Goal: Task Accomplishment & Management: Manage account settings

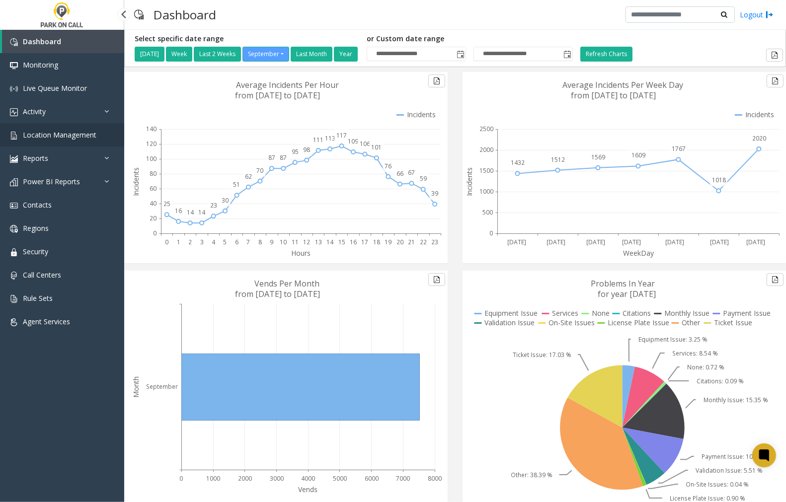
click at [88, 132] on span "Location Management" at bounding box center [60, 134] width 74 height 9
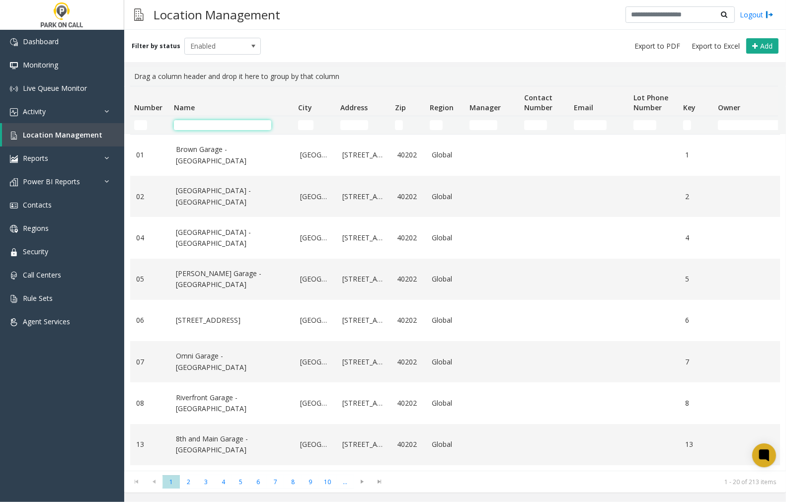
click at [239, 122] on input "Name Filter" at bounding box center [222, 125] width 97 height 10
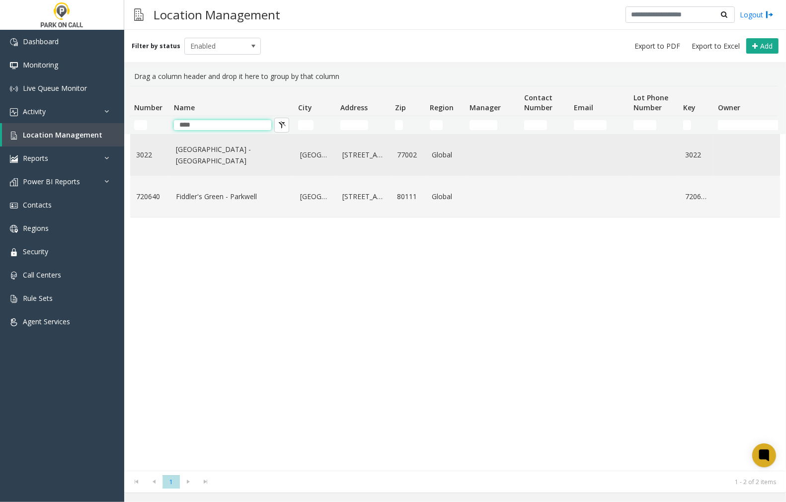
type input "****"
click at [239, 159] on link "[GEOGRAPHIC_DATA] - [GEOGRAPHIC_DATA]" at bounding box center [232, 155] width 112 height 22
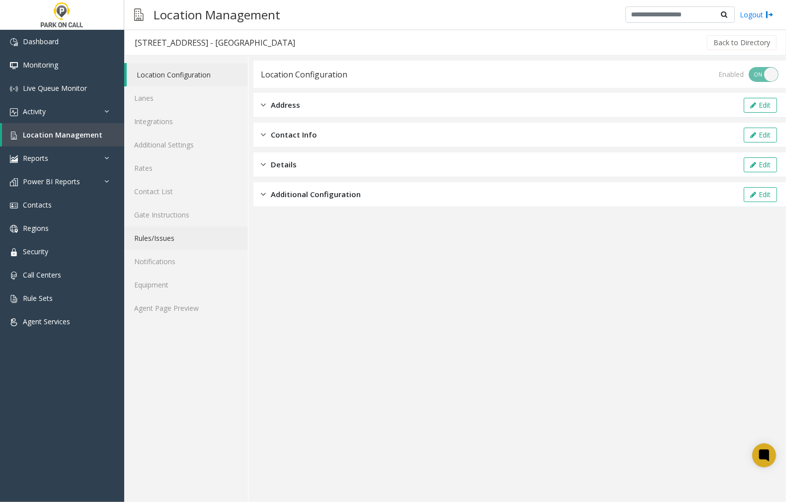
click at [166, 235] on link "Rules/Issues" at bounding box center [186, 238] width 124 height 23
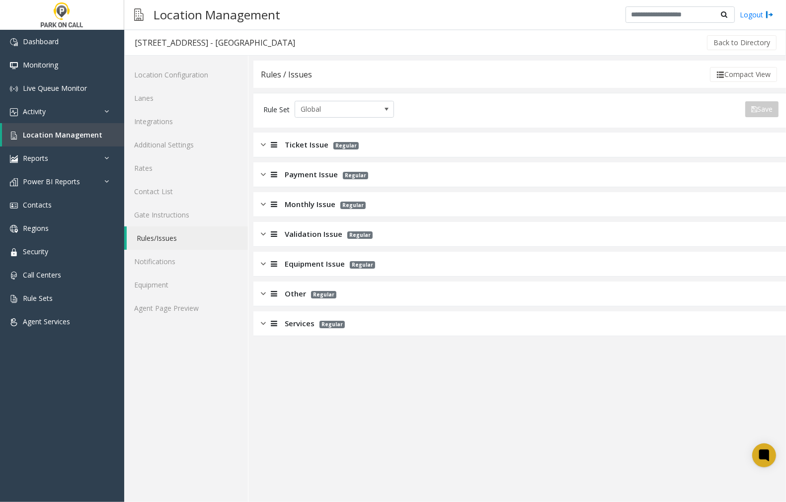
click at [263, 235] on img at bounding box center [263, 234] width 5 height 11
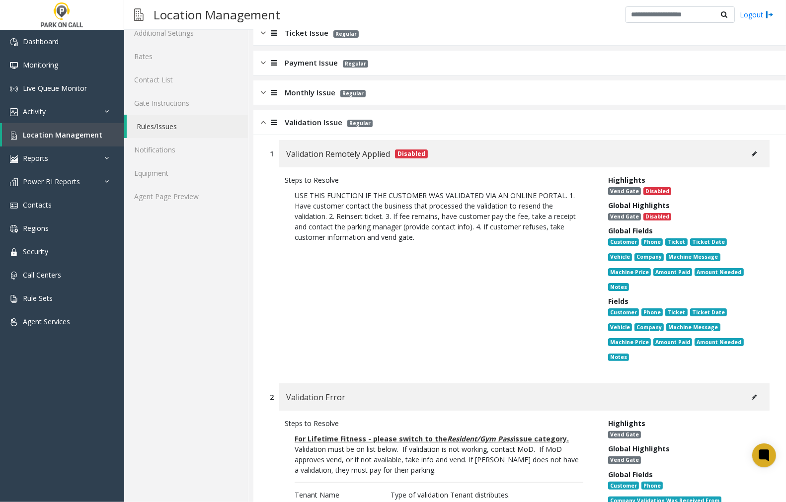
scroll to position [110, 0]
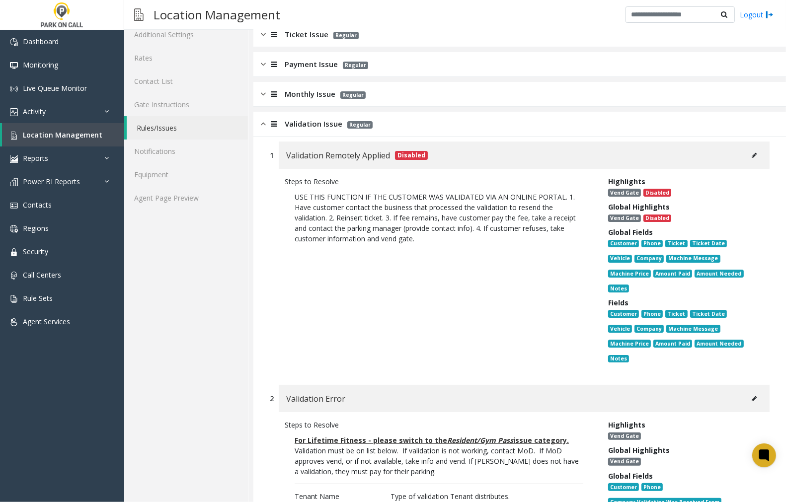
click at [265, 122] on img at bounding box center [263, 123] width 5 height 11
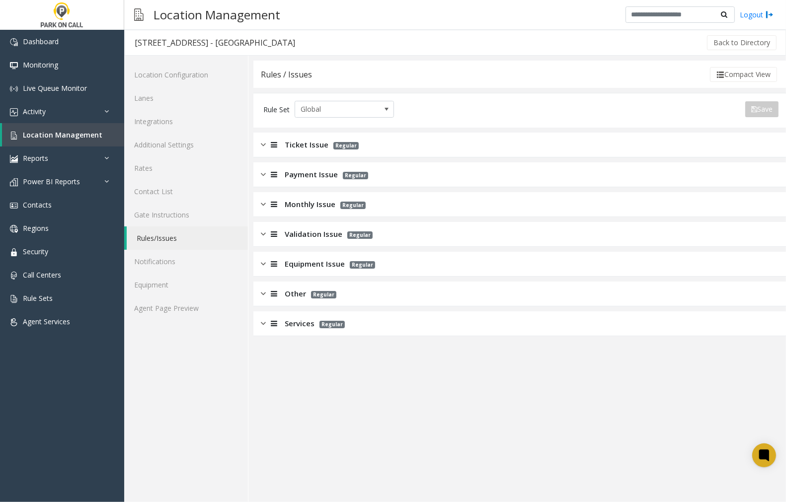
click at [265, 203] on img at bounding box center [263, 204] width 5 height 11
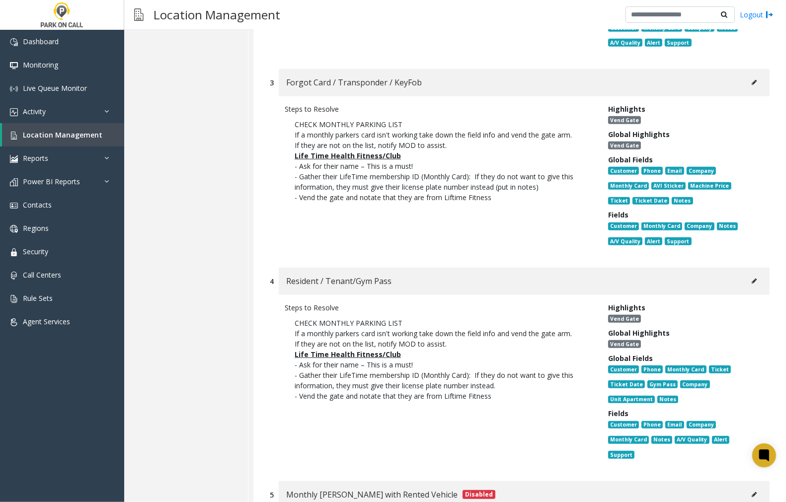
scroll to position [552, 0]
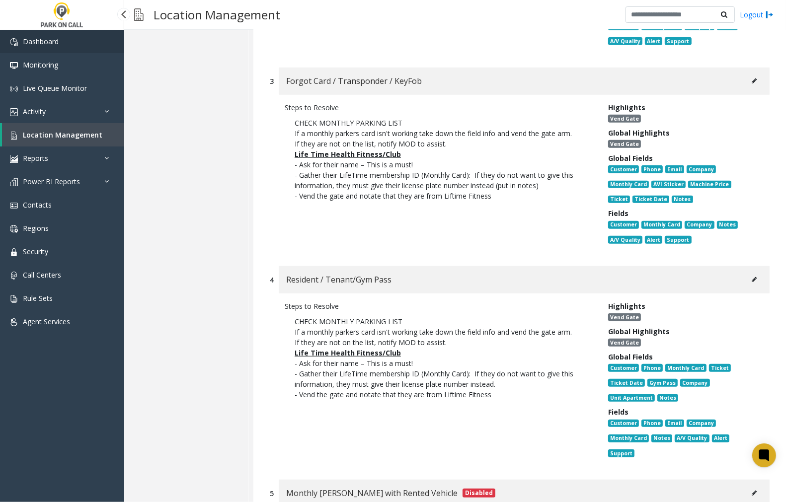
click at [40, 43] on span "Dashboard" at bounding box center [41, 41] width 36 height 9
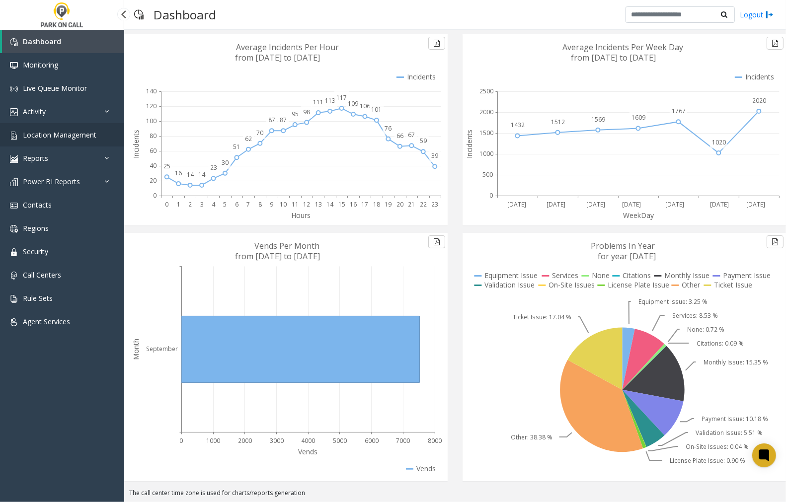
click at [63, 137] on span "Location Management" at bounding box center [60, 134] width 74 height 9
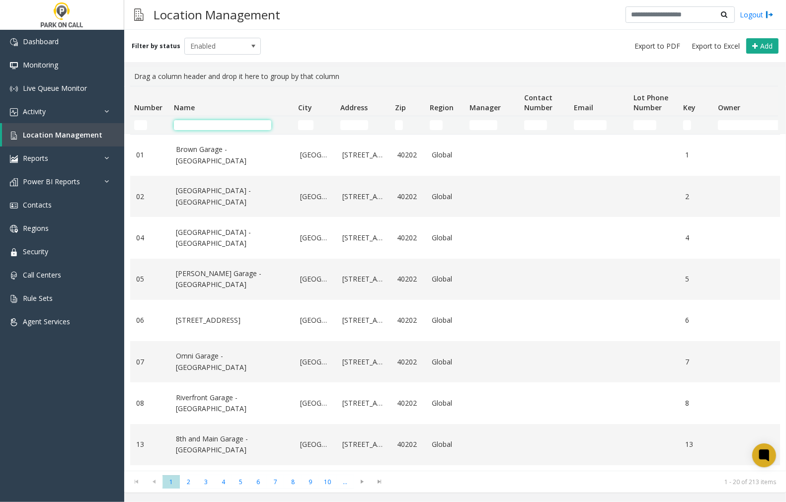
click at [200, 122] on input "Name Filter" at bounding box center [222, 125] width 97 height 10
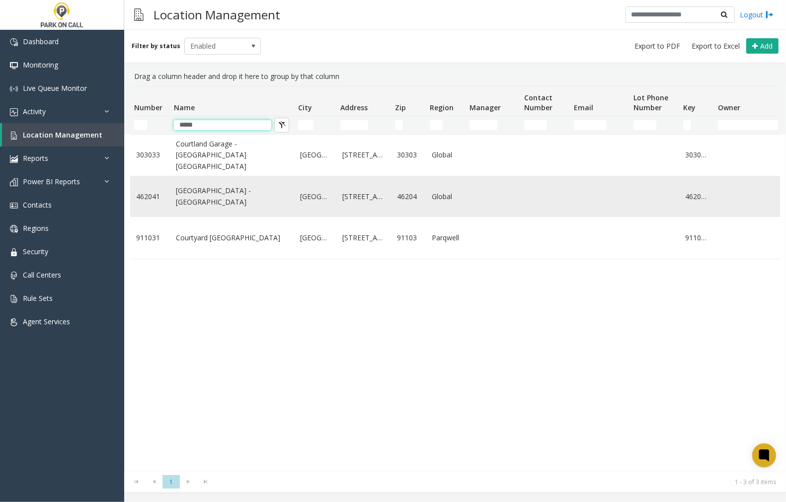
type input "*****"
click at [230, 215] on td "[GEOGRAPHIC_DATA] - [GEOGRAPHIC_DATA]" at bounding box center [232, 196] width 124 height 41
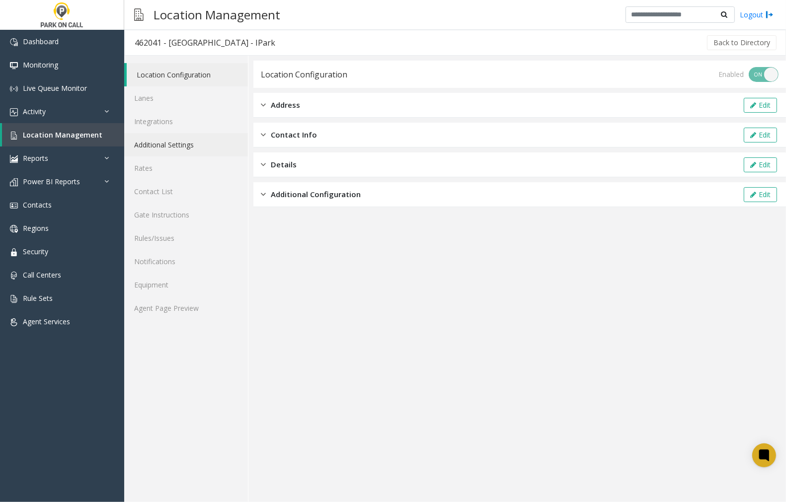
click at [161, 145] on link "Additional Settings" at bounding box center [186, 144] width 124 height 23
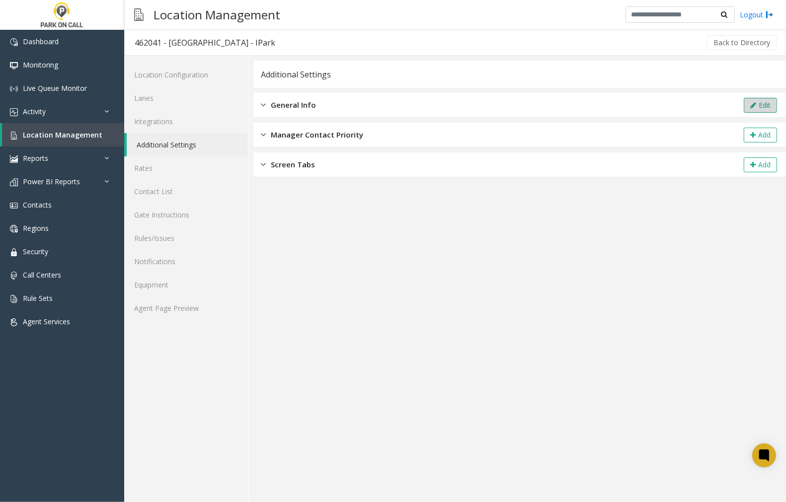
click at [757, 103] on button "Edit" at bounding box center [760, 105] width 33 height 15
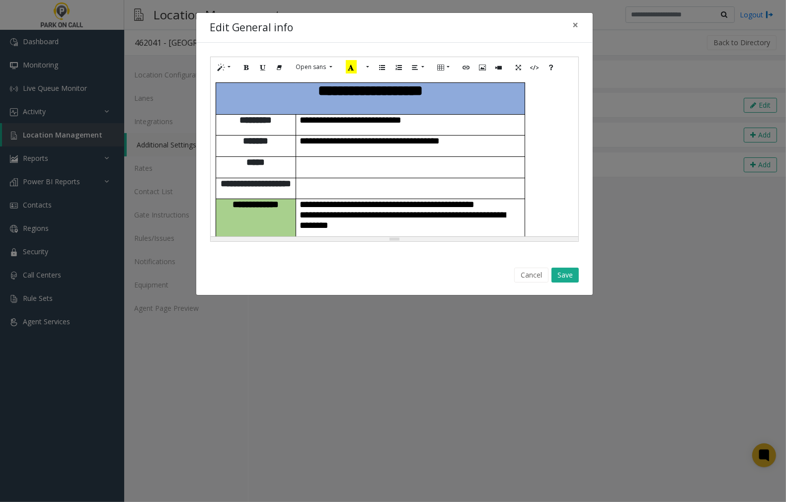
click at [548, 103] on div "**********" at bounding box center [395, 157] width 368 height 159
paste div
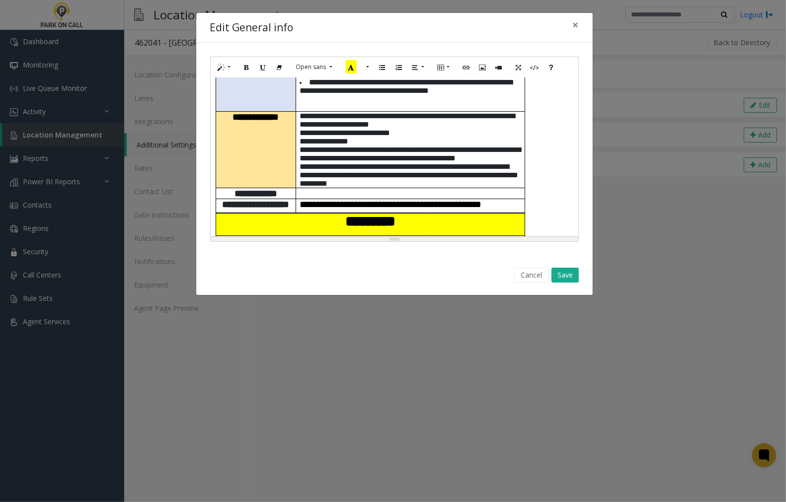
scroll to position [843, 0]
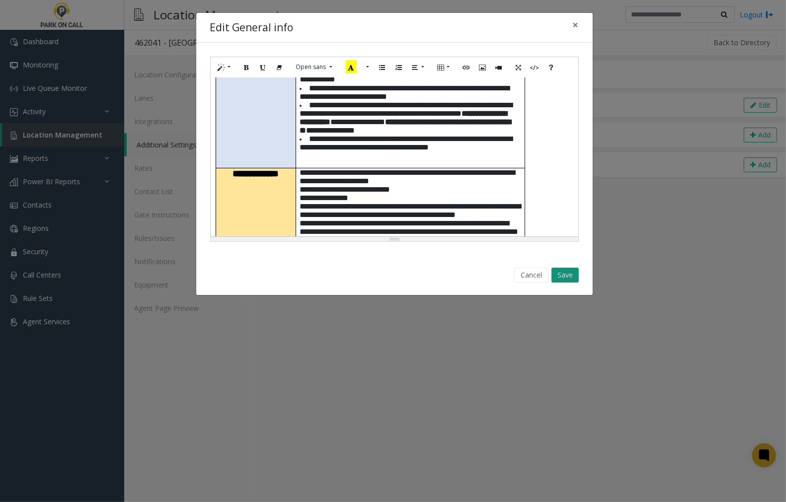
click at [570, 277] on button "Save" at bounding box center [565, 275] width 27 height 15
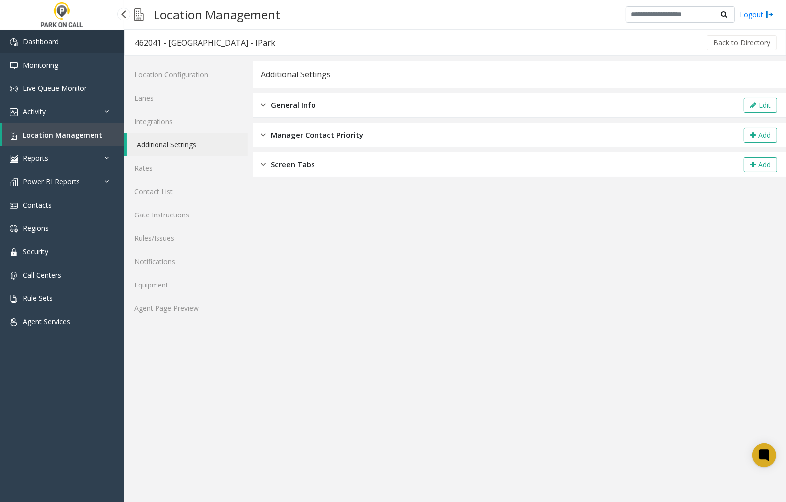
click at [59, 41] on link "Dashboard" at bounding box center [62, 41] width 124 height 23
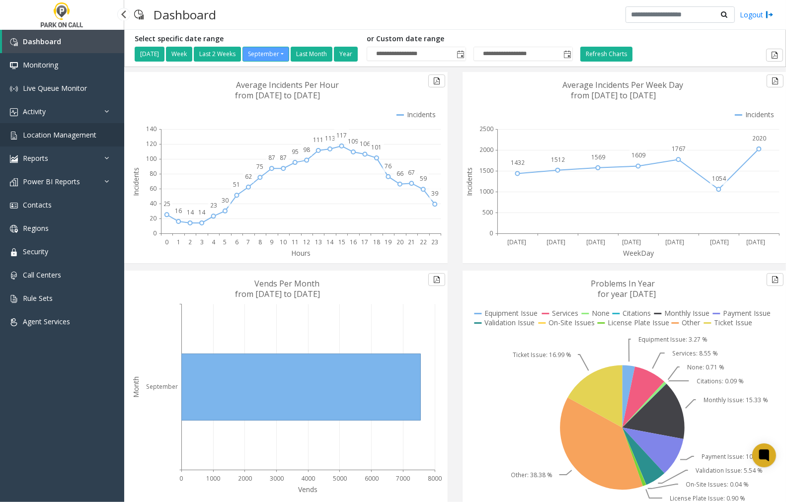
click at [28, 140] on link "Location Management" at bounding box center [62, 134] width 124 height 23
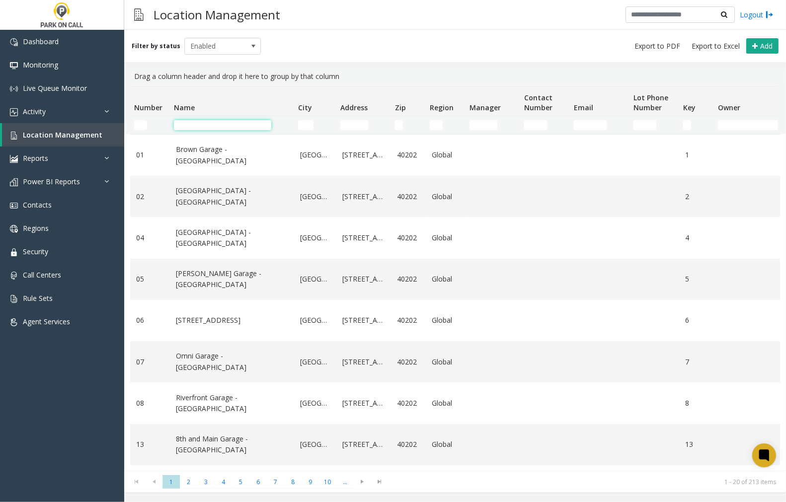
click at [192, 121] on input "Name Filter" at bounding box center [222, 125] width 97 height 10
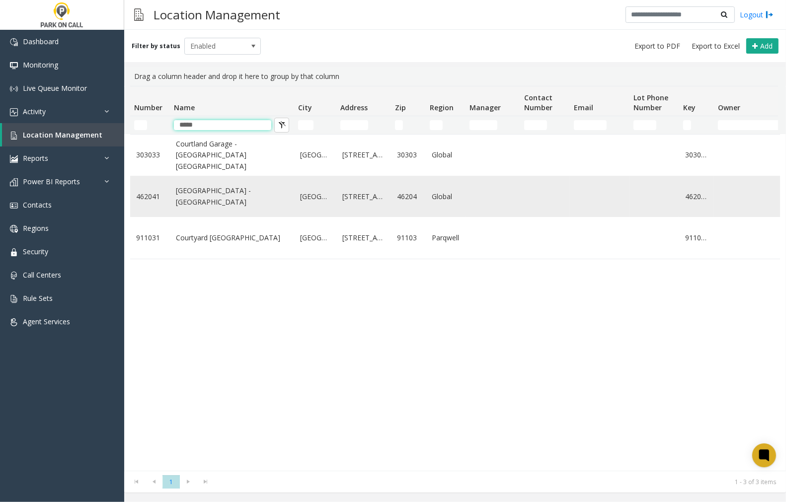
type input "*****"
click at [211, 208] on link "[GEOGRAPHIC_DATA] - [GEOGRAPHIC_DATA]" at bounding box center [232, 196] width 112 height 22
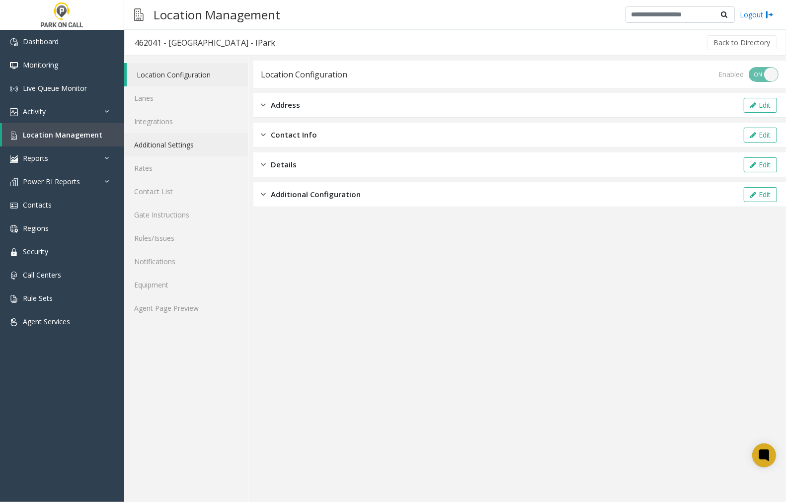
click at [165, 142] on link "Additional Settings" at bounding box center [186, 144] width 124 height 23
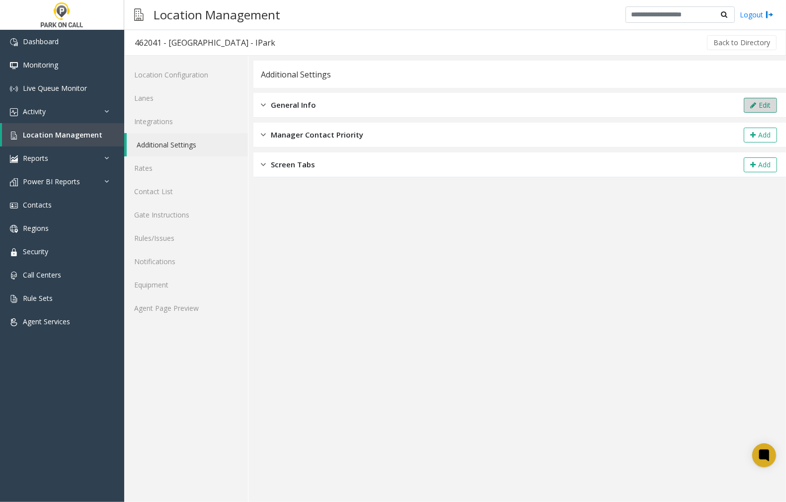
click at [751, 105] on icon at bounding box center [753, 105] width 6 height 7
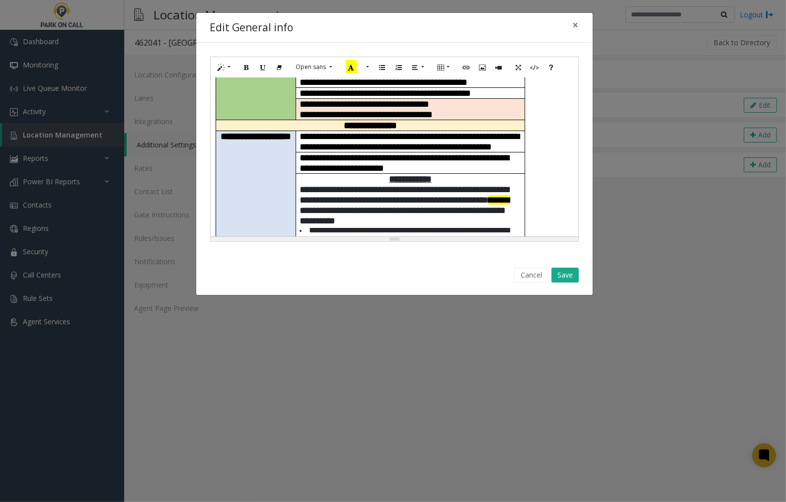
scroll to position [110, 0]
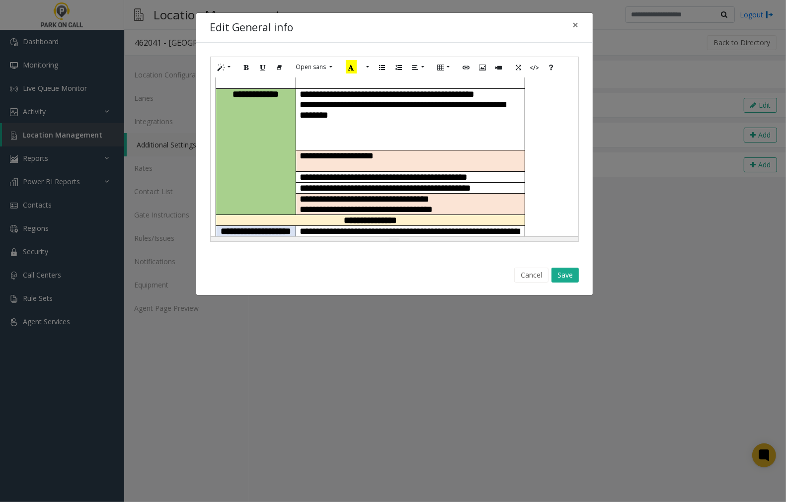
click at [540, 203] on div "**********" at bounding box center [395, 157] width 368 height 159
paste div
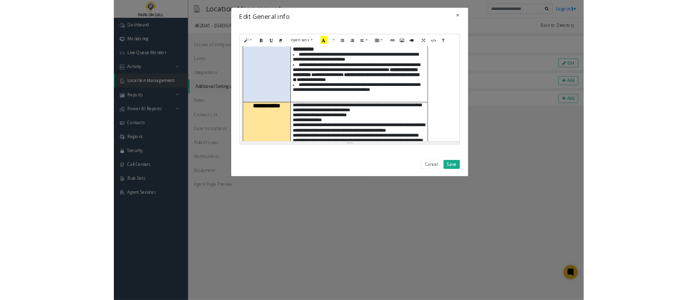
scroll to position [843, 0]
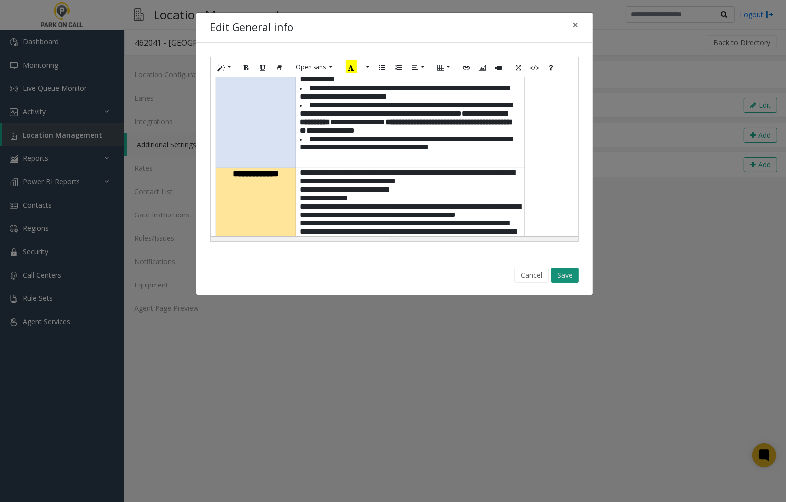
click at [561, 277] on button "Save" at bounding box center [565, 275] width 27 height 15
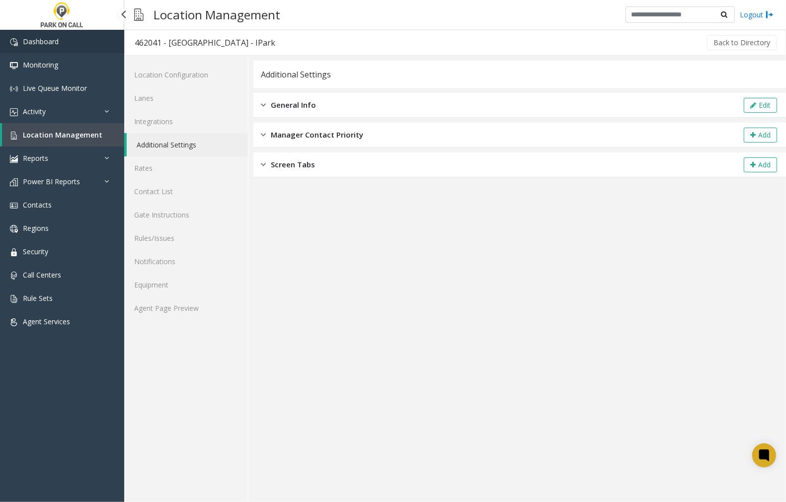
click at [49, 41] on span "Dashboard" at bounding box center [41, 41] width 36 height 9
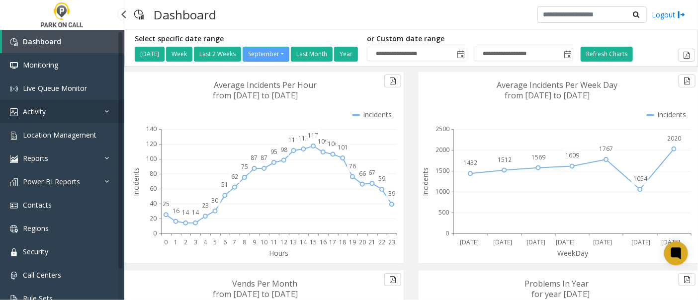
click at [45, 108] on span "Activity" at bounding box center [34, 111] width 23 height 9
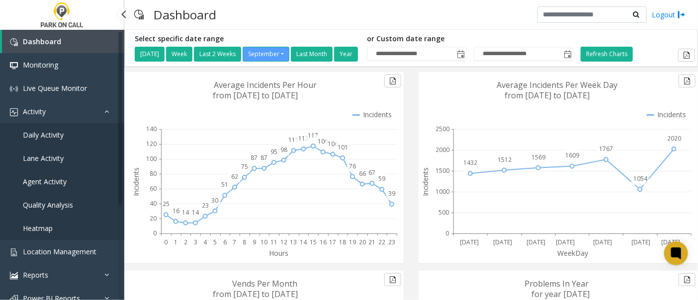
click at [47, 180] on span "Agent Activity" at bounding box center [45, 181] width 44 height 9
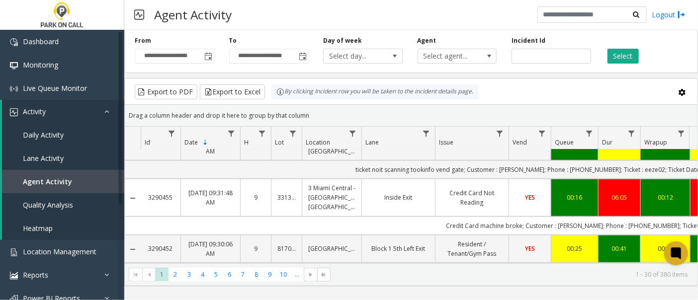
scroll to position [194, 0]
